Goal: Task Accomplishment & Management: Use online tool/utility

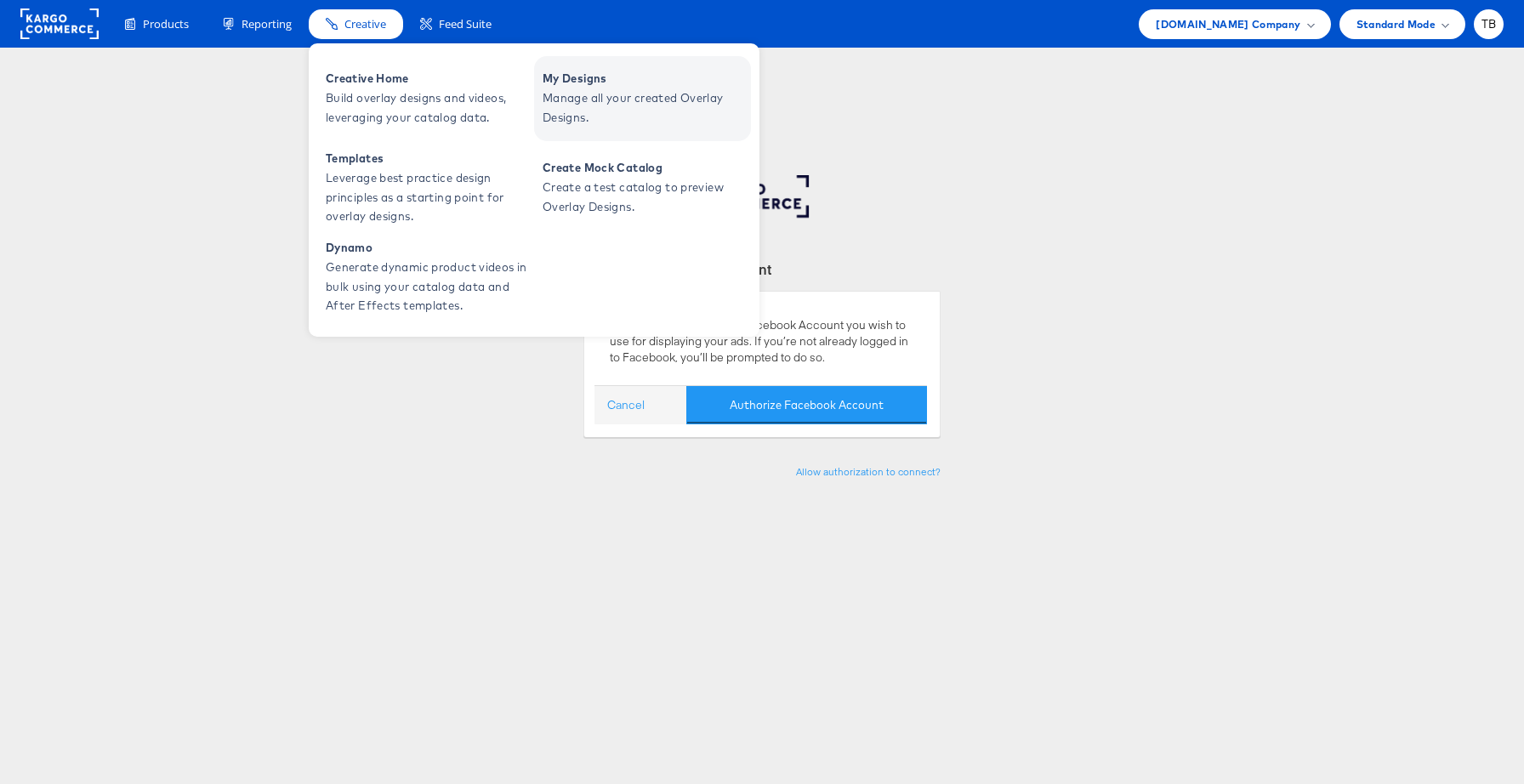
click at [621, 114] on span "Manage all your created Overlay Designs." at bounding box center [645, 107] width 204 height 39
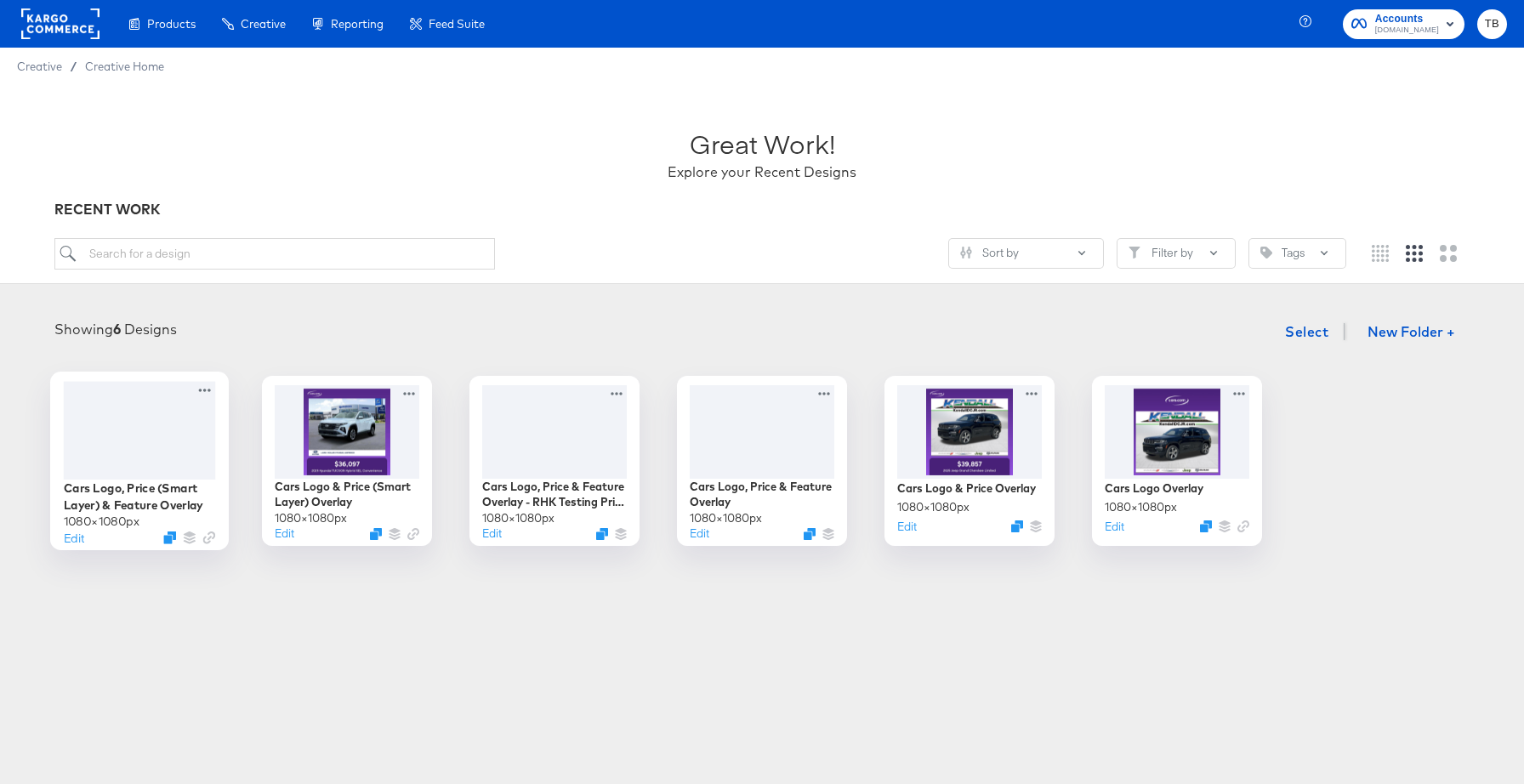
click at [215, 455] on div "Cars Logo, Price (Smart Layer) & Feature Overlay 1080 × 1080 px Edit" at bounding box center [139, 461] width 179 height 178
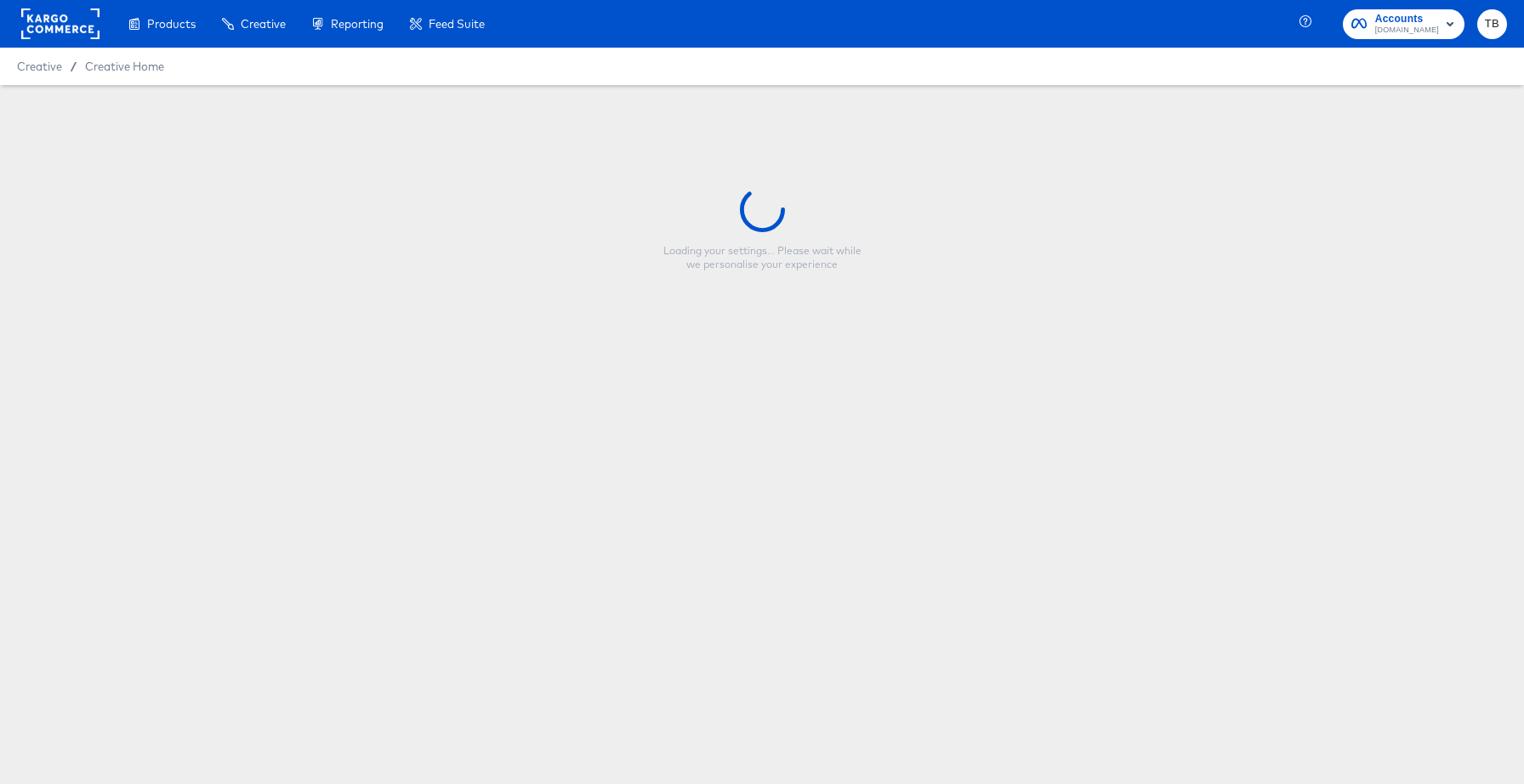
type input "Cars Logo, Price (Smart Layer) & Feature Overlay"
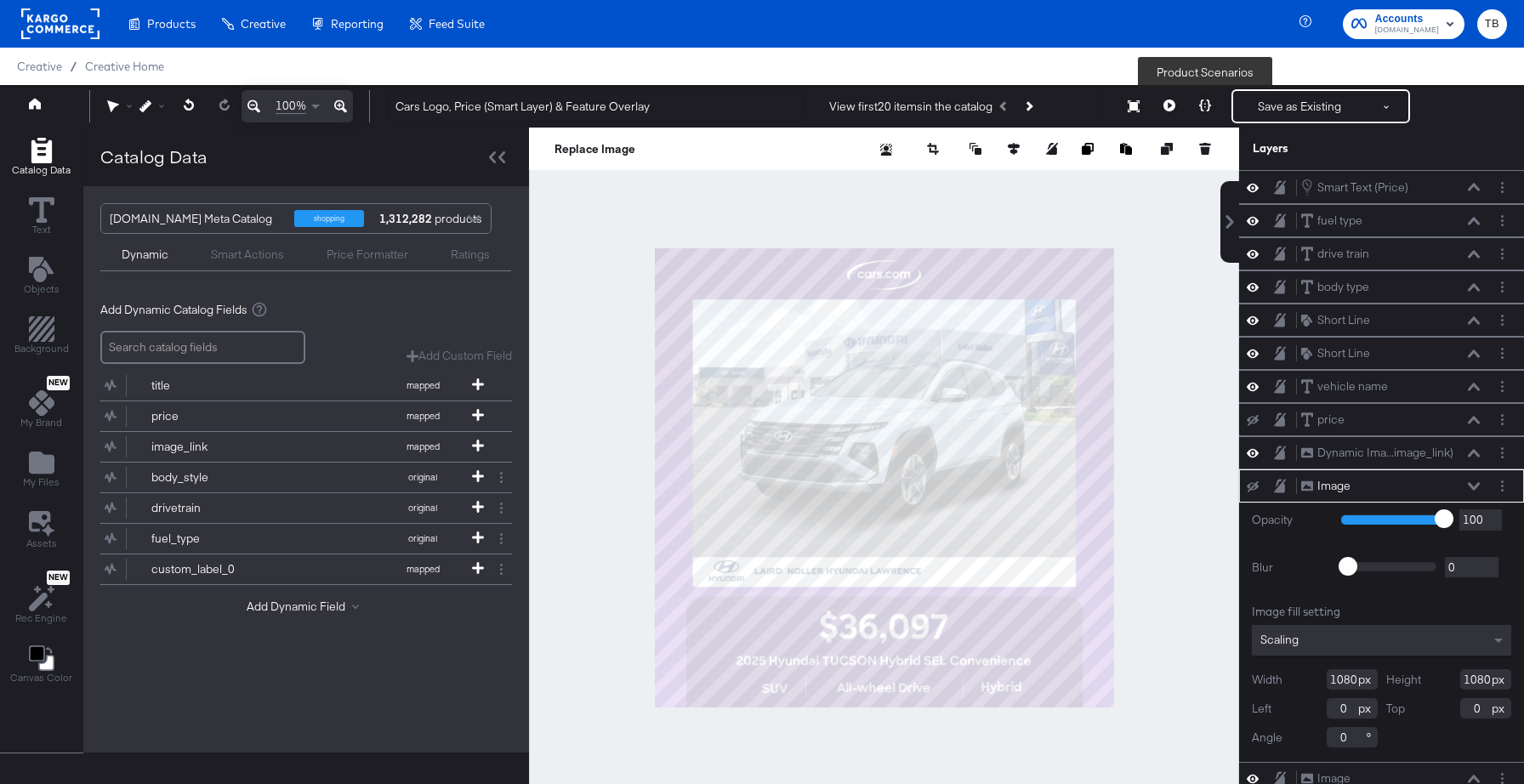
click at [1200, 110] on icon at bounding box center [1205, 105] width 12 height 12
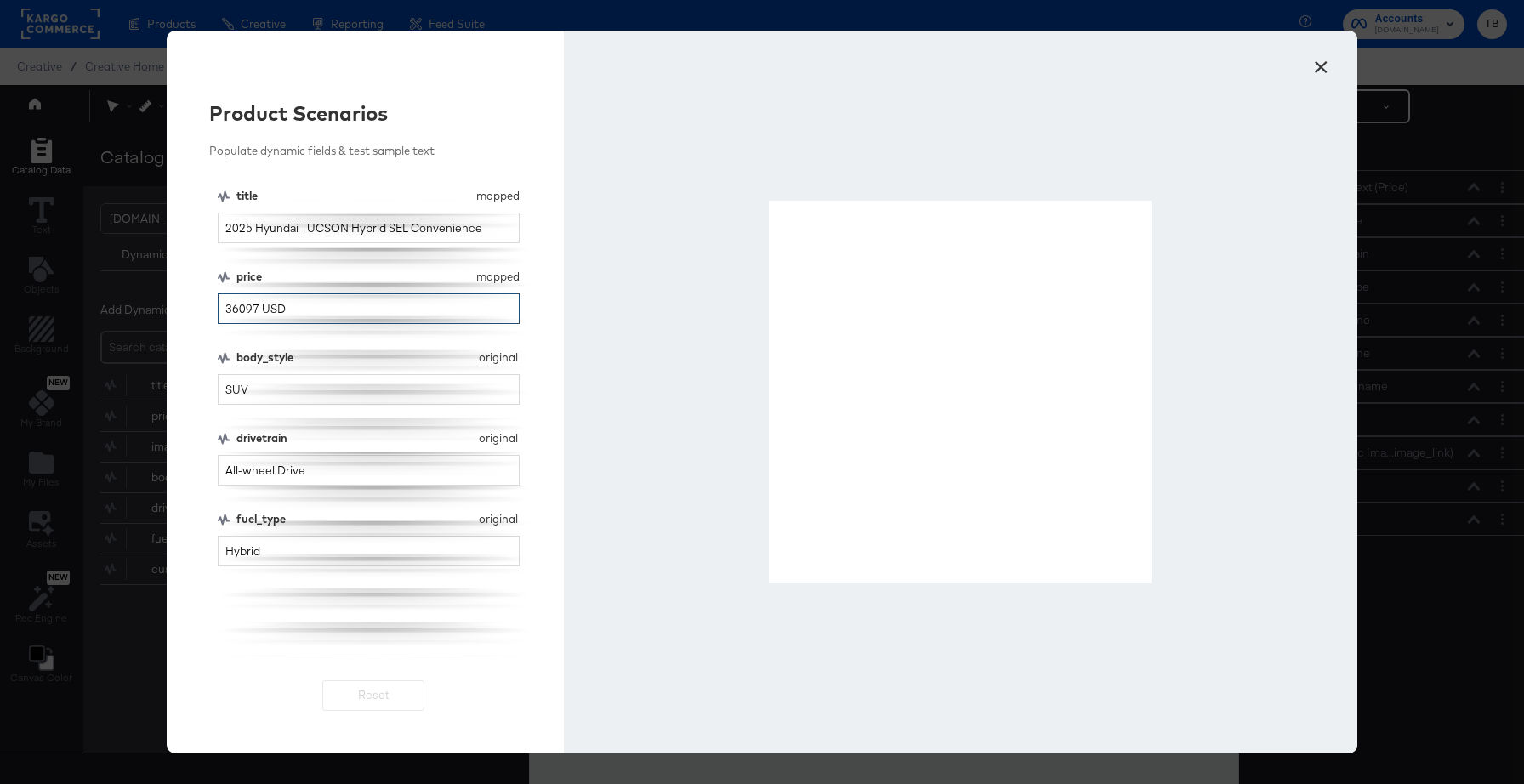
click at [260, 308] on input "36097 USD" at bounding box center [368, 309] width 302 height 32
type input "U"
click at [1328, 68] on button "×" at bounding box center [1321, 63] width 31 height 31
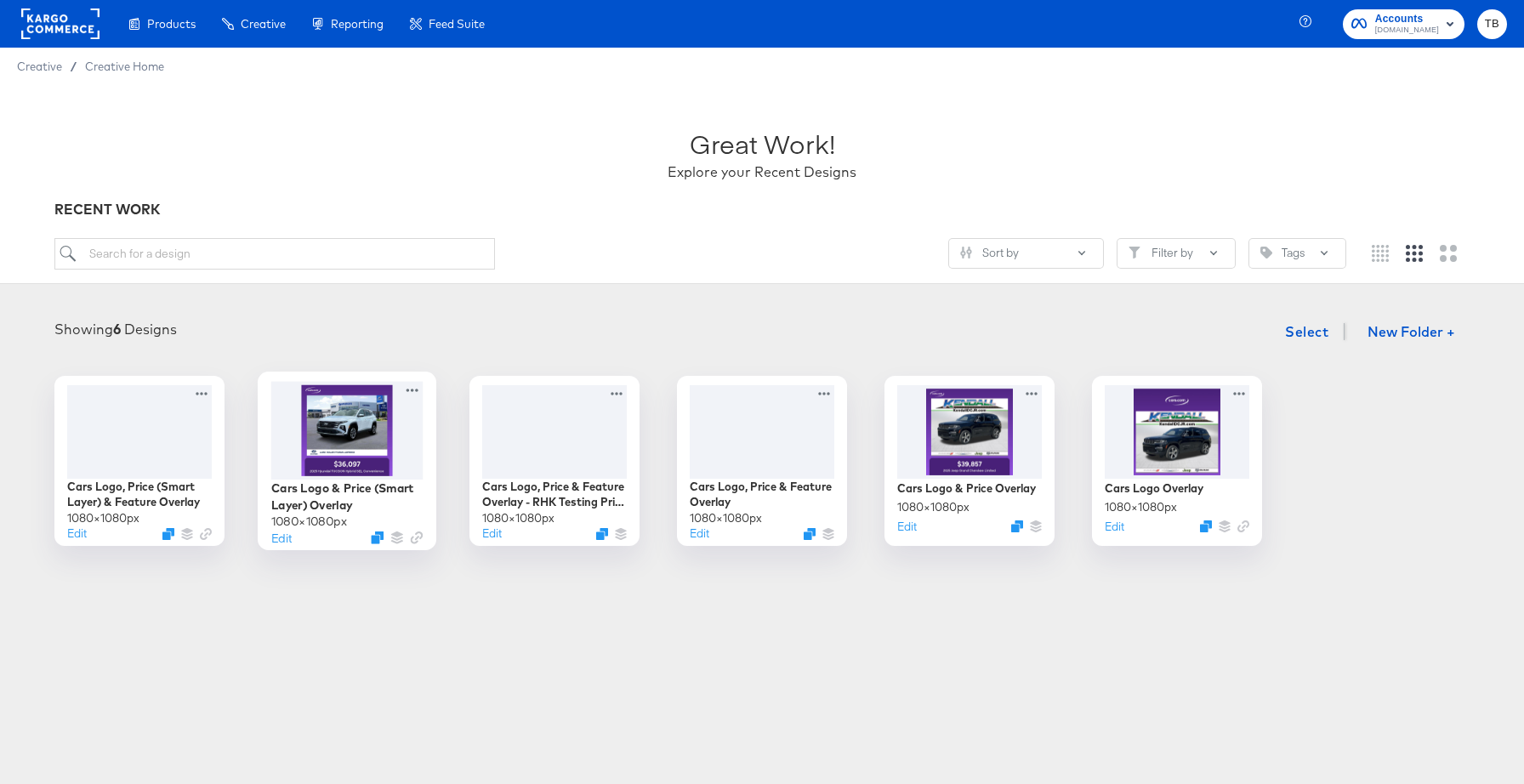
click at [399, 466] on div at bounding box center [347, 429] width 152 height 97
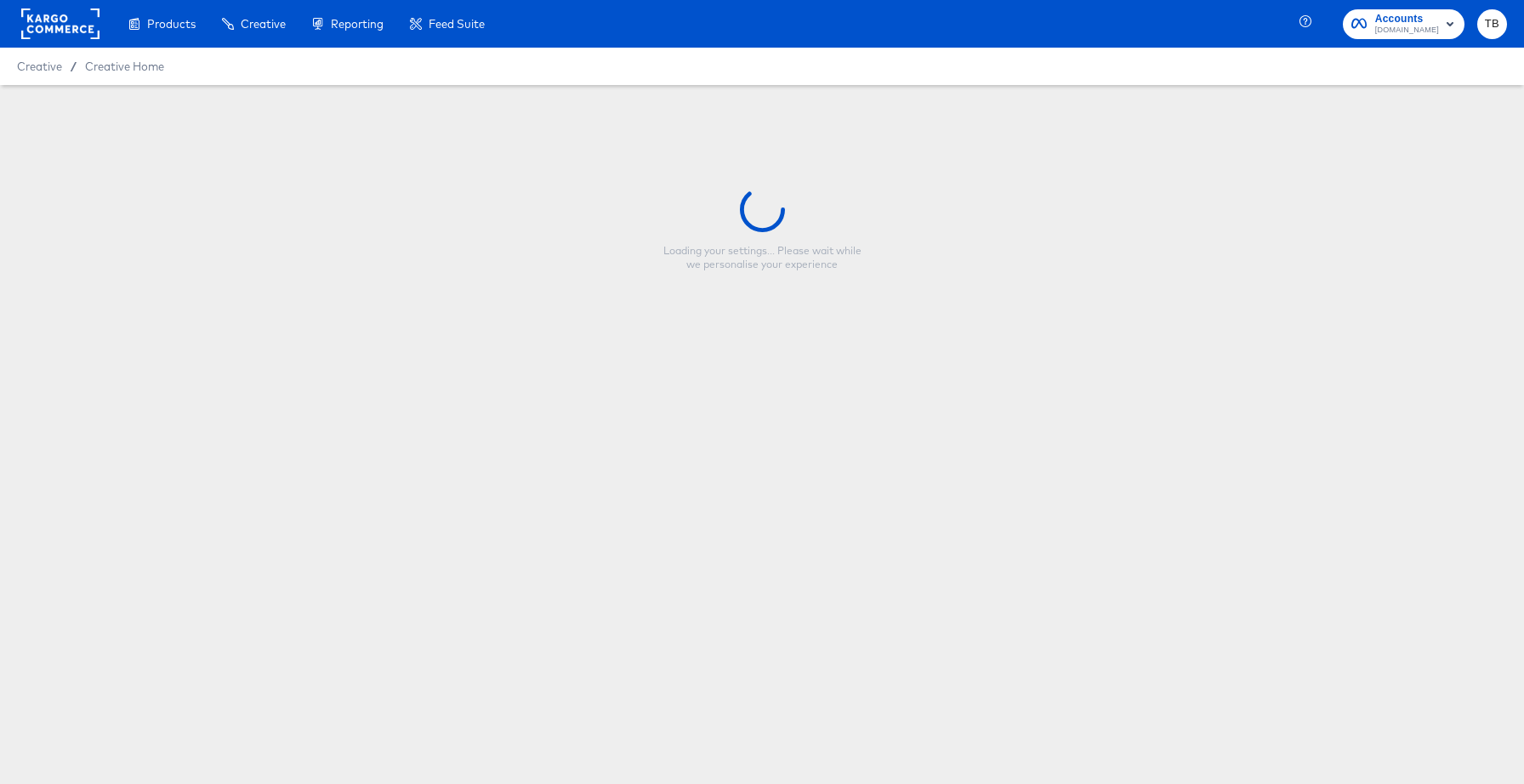
type input "Cars Logo & Price (Smart Layer) Overlay"
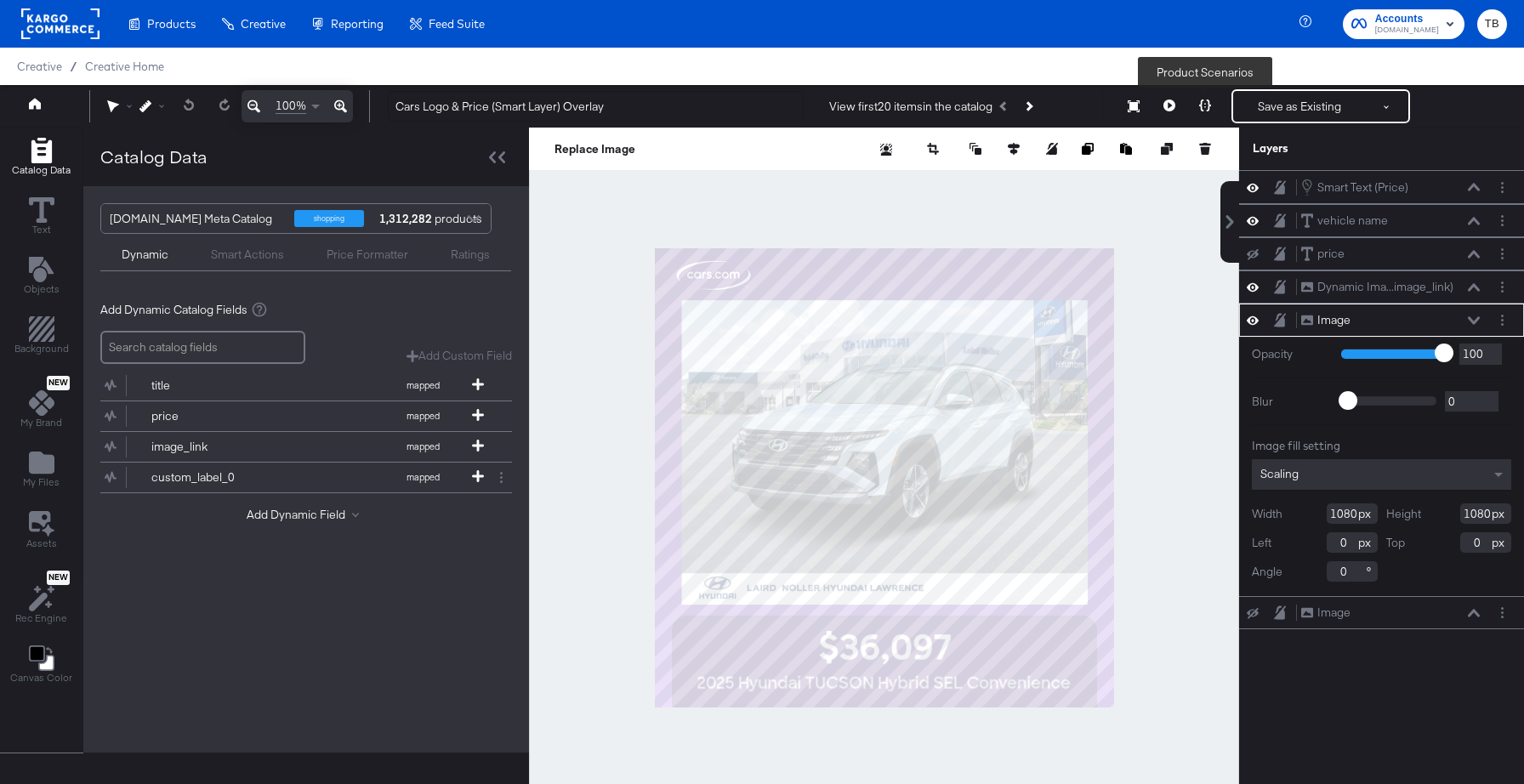
click at [1197, 110] on button at bounding box center [1204, 106] width 36 height 34
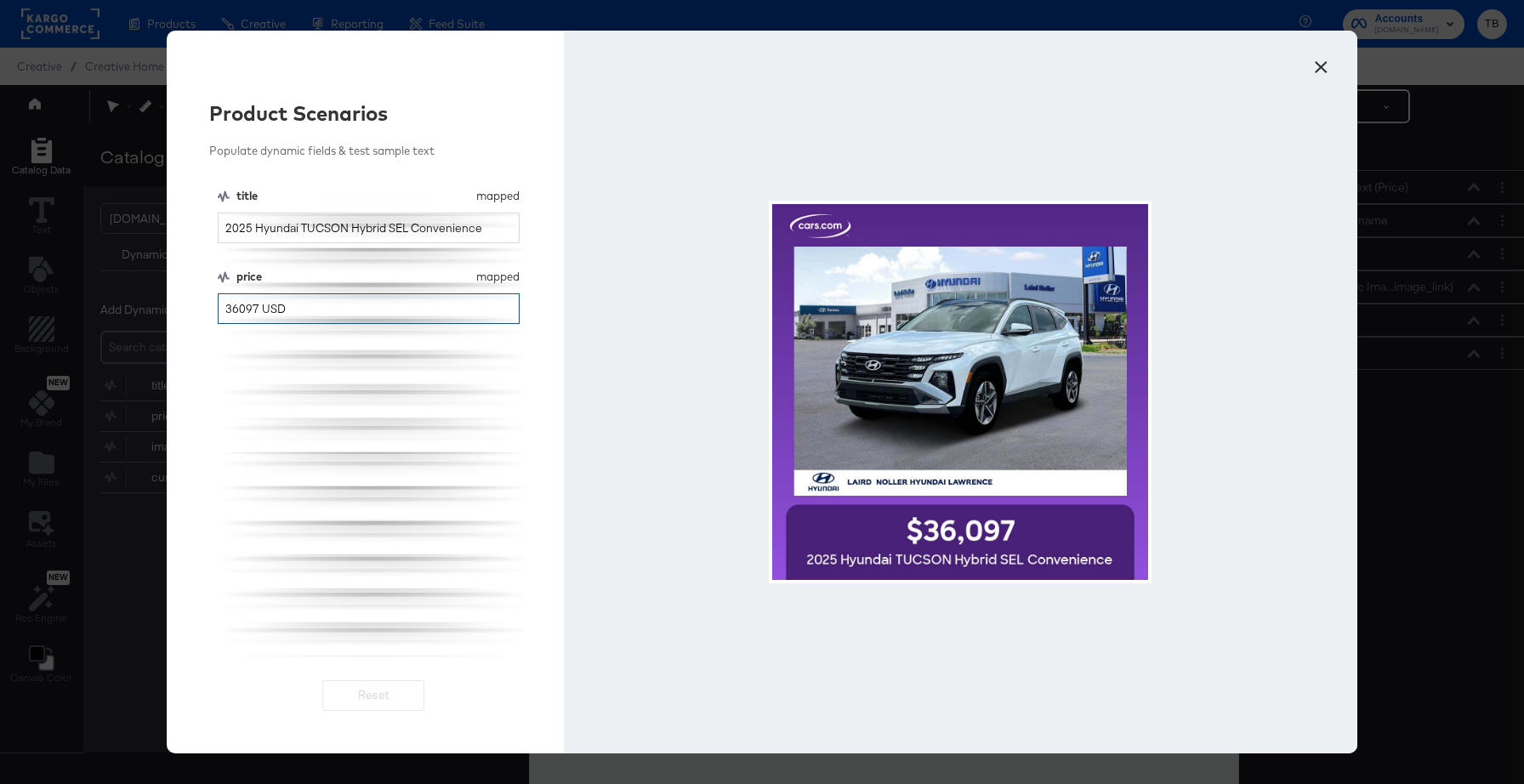
drag, startPoint x: 320, startPoint y: 314, endPoint x: 142, endPoint y: 314, distance: 178.0
click at [142, 314] on div "× Product Scenarios Populate dynamic fields & test sample text title mapped tit…" at bounding box center [762, 392] width 1524 height 784
type input "0"
click at [1319, 71] on button "×" at bounding box center [1321, 63] width 31 height 31
